Goal: Task Accomplishment & Management: Manage account settings

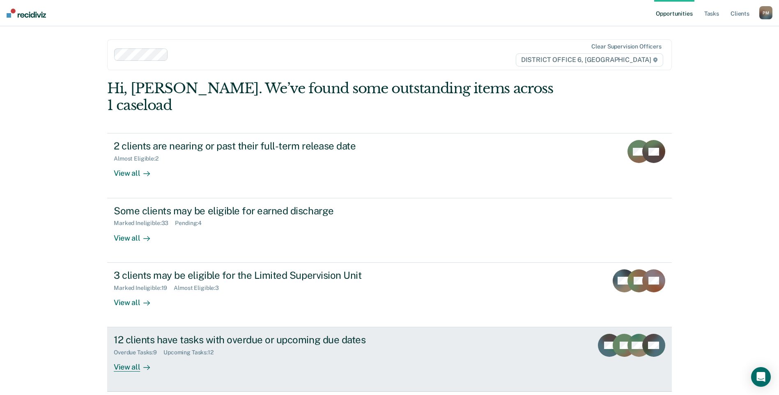
click at [225, 334] on div "12 clients have tasks with overdue or upcoming due dates" at bounding box center [258, 340] width 288 height 12
